Goal: Check status: Check status

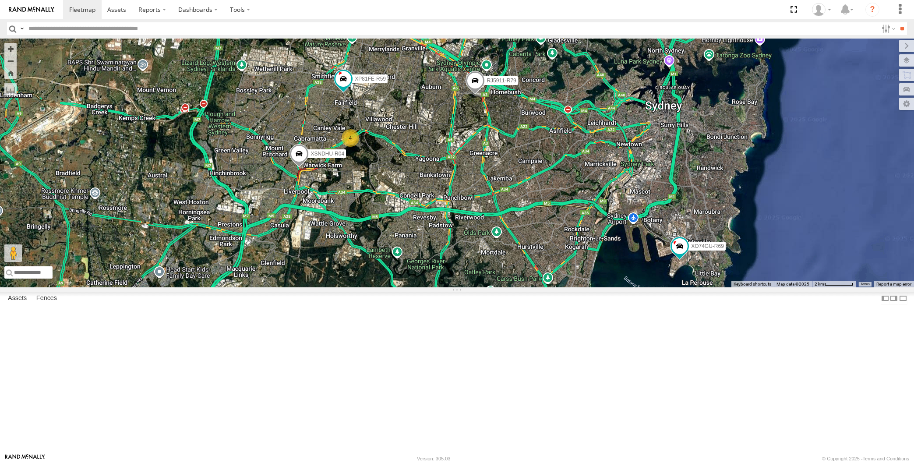
select select "**********"
click at [439, 217] on div "XSNDHU-R04 RJ5911-R79 XP81FE-R59 XO74GU-R69 4" at bounding box center [457, 163] width 914 height 249
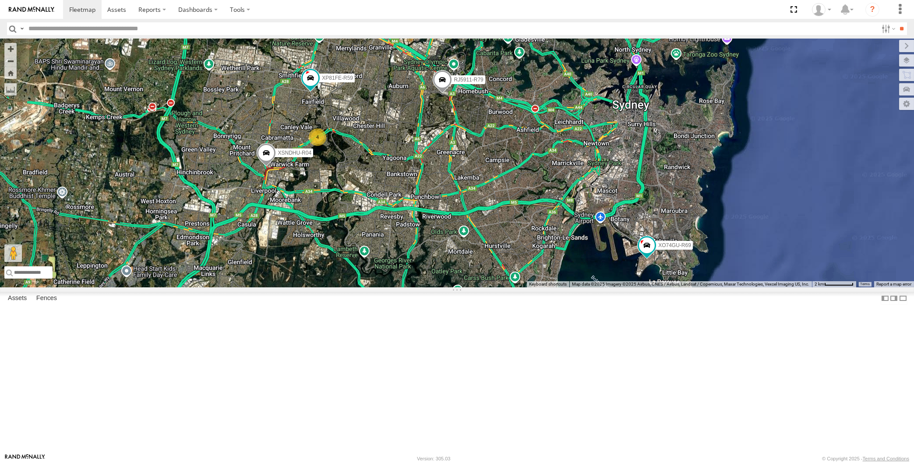
click at [453, 243] on div "XSNDHU-R04 RJ5911-R79 XP81FE-R59 XO74GU-R69 4" at bounding box center [457, 163] width 914 height 249
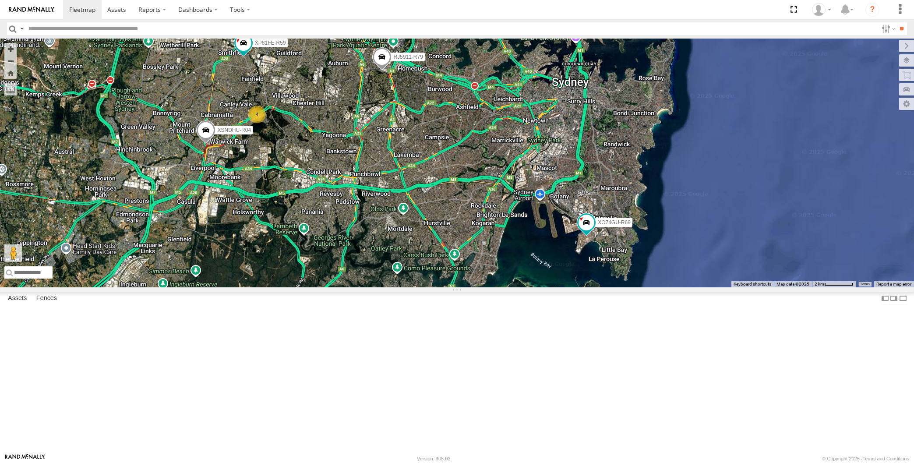
click at [532, 274] on div "XSNDHU-R04 RJ5911-R79 XP81FE-R59 XO74GU-R69 4" at bounding box center [457, 163] width 914 height 249
click at [334, 275] on div "XSNDHU-R04 RJ5911-R79 XP81FE-R59 XO74GU-R69 4" at bounding box center [457, 163] width 914 height 249
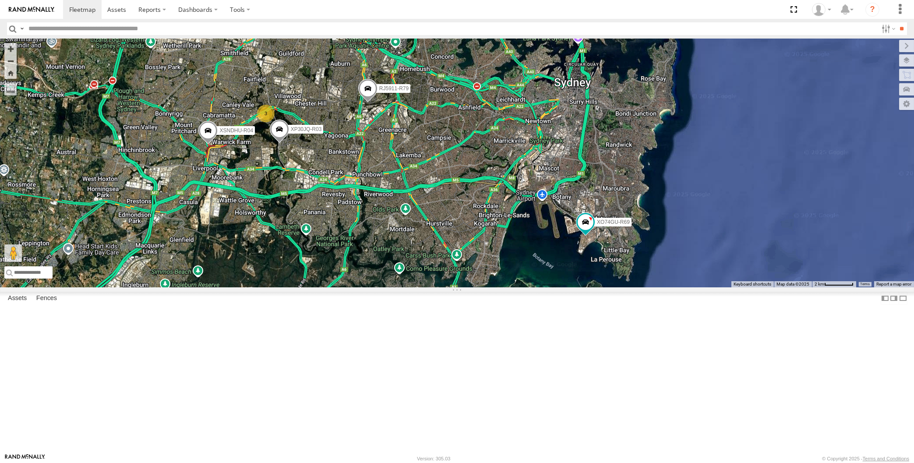
drag, startPoint x: 479, startPoint y: 222, endPoint x: 500, endPoint y: 219, distance: 21.2
click at [499, 219] on div "XP30JQ-R03 XSNDHU-R04 RJ5911-R79 XP81FE-R59 XO74GU-R69 3" at bounding box center [457, 163] width 914 height 249
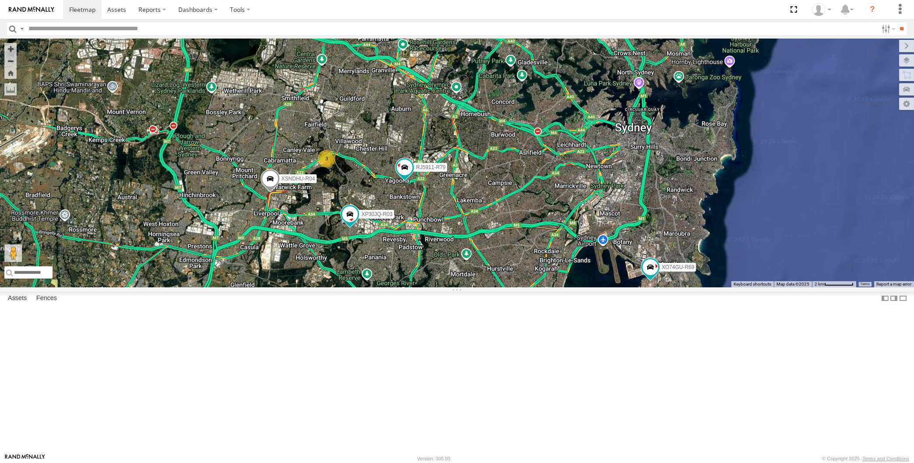
click at [605, 287] on div "XP30JQ-R03 XSNDHU-R04 3 RJ5911-R79 XP81FE-R59 XO74GU-R69" at bounding box center [457, 163] width 914 height 249
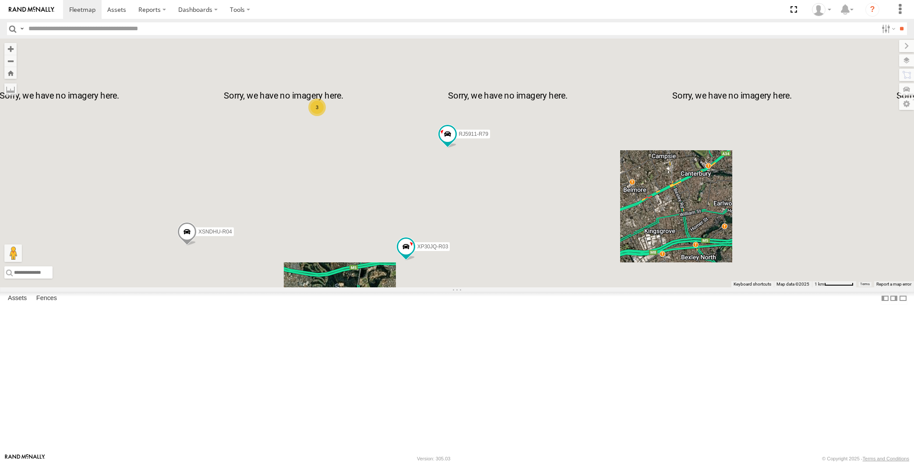
drag, startPoint x: 423, startPoint y: 295, endPoint x: 465, endPoint y: 300, distance: 41.5
click at [464, 287] on div "XP30JQ-R03 XSNDHU-R04 RJ5911-R79 XP81FE-R59 XO74GU-R69 3" at bounding box center [457, 163] width 914 height 249
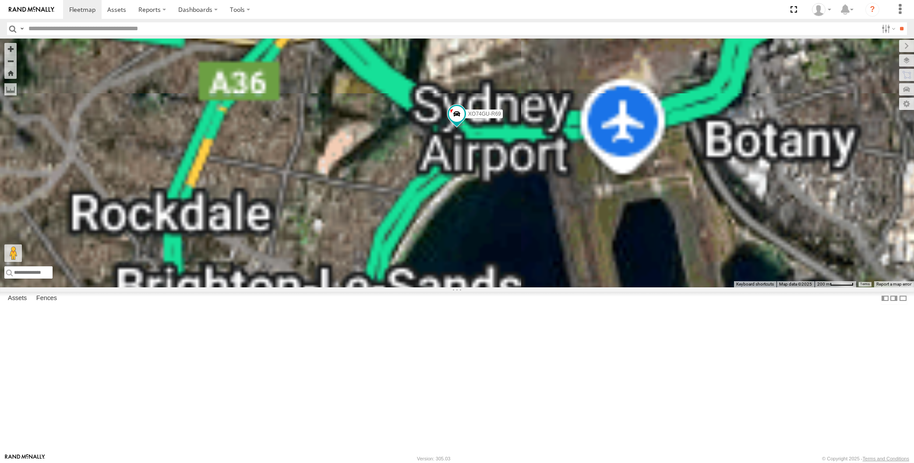
click at [679, 287] on div "XP30JQ-R03 XP81FE-R59 XSNDHU-R04 XO74GU-R69" at bounding box center [457, 163] width 914 height 249
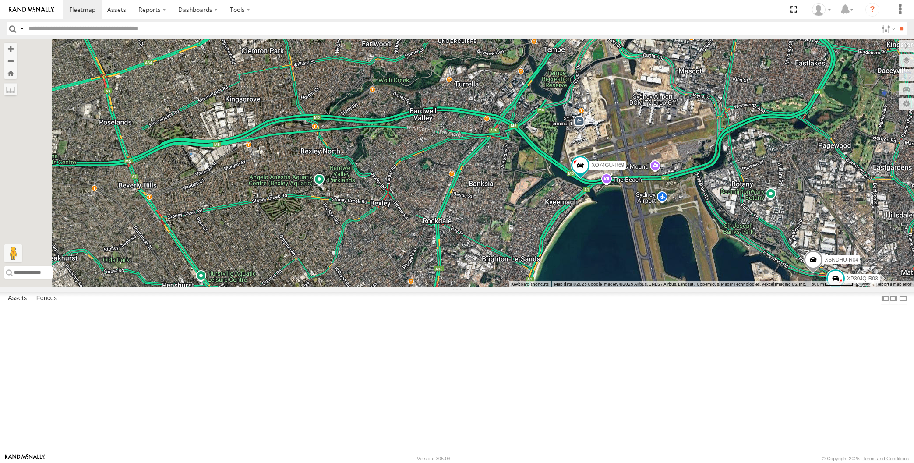
drag, startPoint x: 638, startPoint y: 336, endPoint x: 646, endPoint y: 338, distance: 8.5
click at [646, 287] on div "XP30JQ-R03 XSNDHU-R04 XO74GU-R69" at bounding box center [457, 163] width 914 height 249
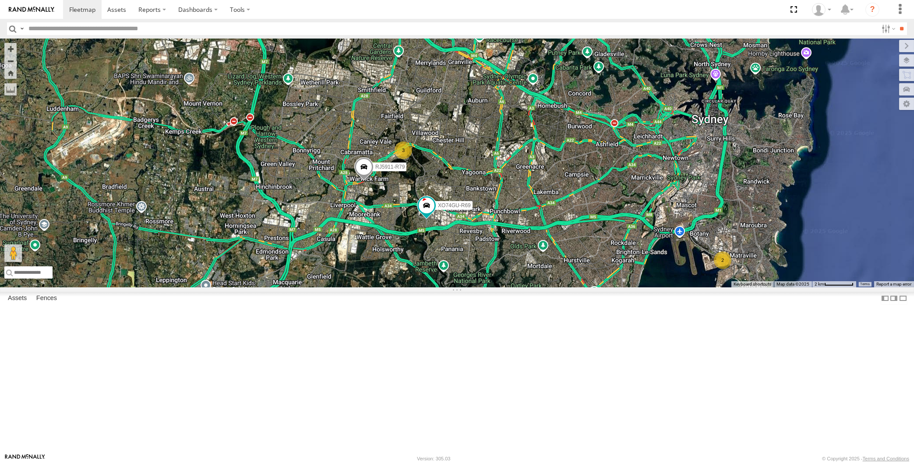
drag, startPoint x: 536, startPoint y: 324, endPoint x: 508, endPoint y: 316, distance: 28.8
click at [508, 287] on div "XO74GU-R69 2 3 RJ5911-R79 XP81FE-R59" at bounding box center [457, 163] width 914 height 249
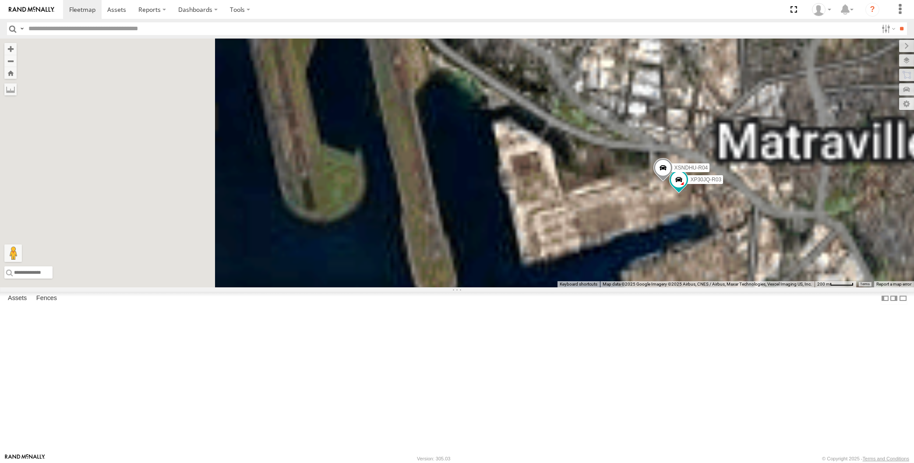
click at [660, 182] on span at bounding box center [662, 170] width 19 height 24
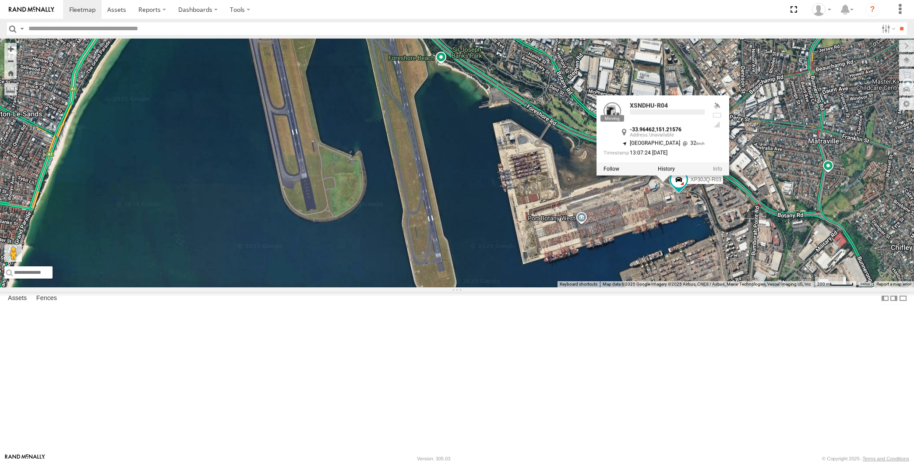
click at [651, 287] on div "XO74GU-R69 RJ5911-R79 XP81FE-R59 XP30JQ-R03 XSNDHU-R04 XSNDHU-R04 -33.96462 , 1…" at bounding box center [457, 163] width 914 height 249
